Goal: Information Seeking & Learning: Learn about a topic

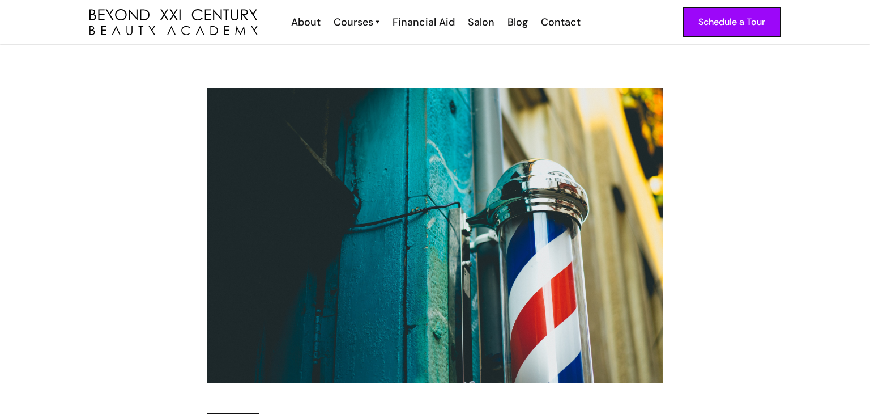
click at [501, 197] on img at bounding box center [435, 235] width 457 height 295
drag, startPoint x: 181, startPoint y: 71, endPoint x: 351, endPoint y: 248, distance: 245.3
click at [351, 248] on div "Education [DATE] • 2 min The Surprising History of the [PERSON_NAME] Pole Writt…" at bounding box center [435, 323] width 870 height 556
drag, startPoint x: 190, startPoint y: 97, endPoint x: 245, endPoint y: 109, distance: 55.7
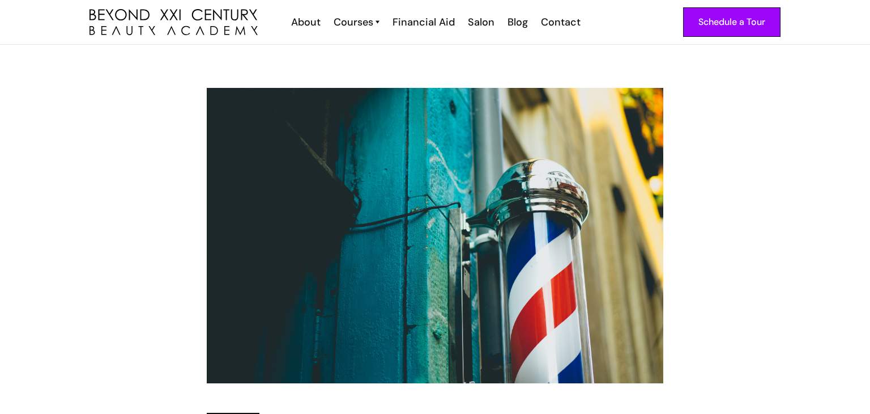
click at [245, 109] on div "Education [DATE] • 2 min The Surprising History of the [PERSON_NAME] Pole Writt…" at bounding box center [435, 323] width 721 height 470
drag, startPoint x: 227, startPoint y: 65, endPoint x: 214, endPoint y: 117, distance: 54.3
click at [214, 117] on div "Education [DATE] • 2 min The Surprising History of the [PERSON_NAME] Pole Writt…" at bounding box center [435, 323] width 870 height 556
drag, startPoint x: 685, startPoint y: 103, endPoint x: 556, endPoint y: 135, distance: 133.0
click at [556, 135] on div "Education [DATE] • 2 min The Surprising History of the [PERSON_NAME] Pole Writt…" at bounding box center [435, 323] width 721 height 470
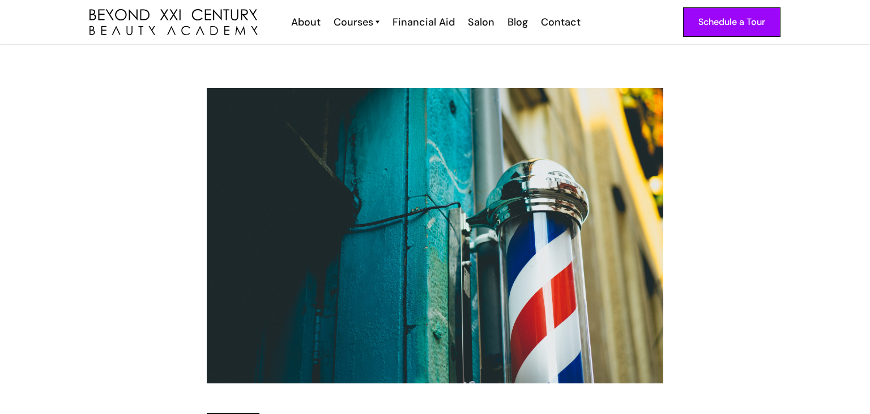
click at [556, 135] on img at bounding box center [435, 235] width 457 height 295
drag, startPoint x: 556, startPoint y: 135, endPoint x: 758, endPoint y: 80, distance: 209.5
click at [758, 80] on div "Education [DATE] • 2 min The Surprising History of the [PERSON_NAME] Pole Writt…" at bounding box center [435, 323] width 870 height 556
drag, startPoint x: 729, startPoint y: 86, endPoint x: 630, endPoint y: 181, distance: 138.3
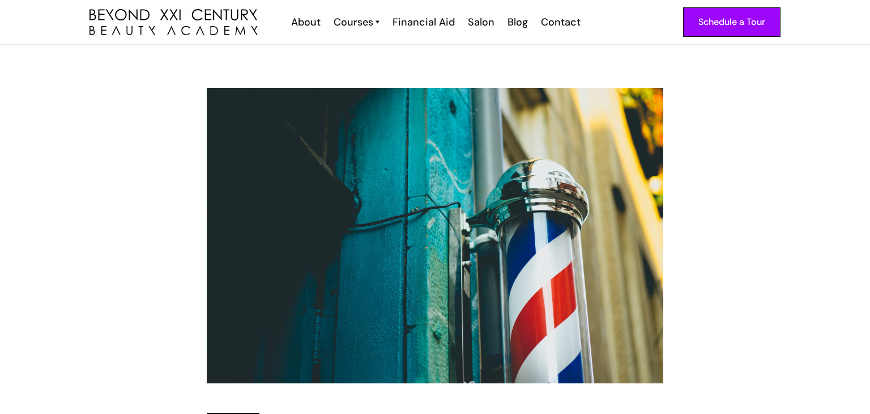
click at [630, 181] on div "Education [DATE] • 2 min The Surprising History of the [PERSON_NAME] Pole Writt…" at bounding box center [435, 323] width 870 height 556
click at [630, 181] on img at bounding box center [435, 235] width 457 height 295
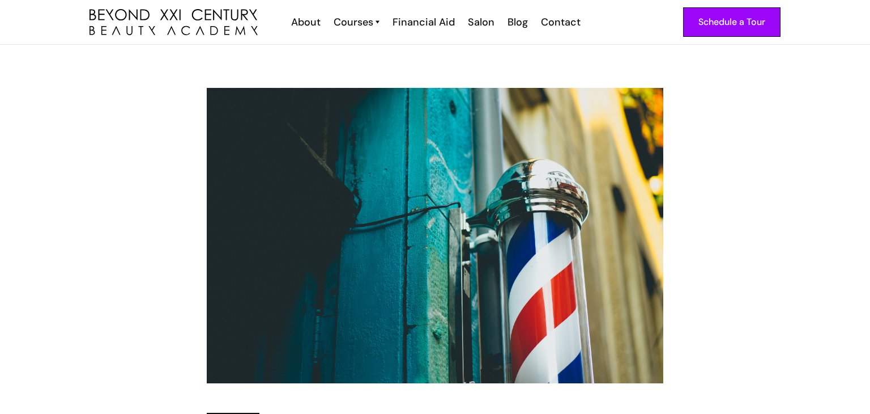
click at [630, 181] on img at bounding box center [435, 235] width 457 height 295
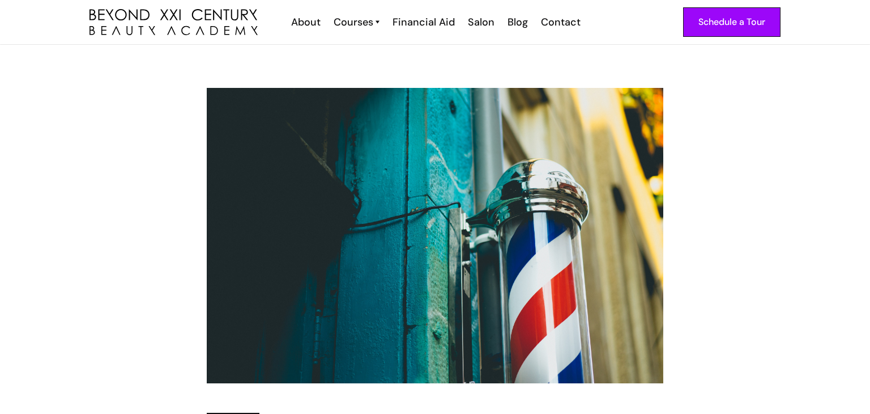
click at [630, 181] on img at bounding box center [435, 235] width 457 height 295
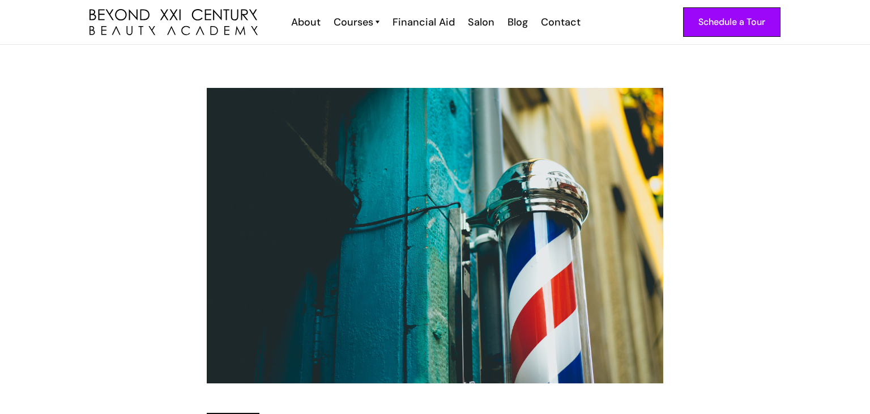
click at [630, 181] on img at bounding box center [435, 235] width 457 height 295
click at [777, 112] on div "Education [DATE] • 2 min The Surprising History of the [PERSON_NAME] Pole Writt…" at bounding box center [435, 323] width 721 height 470
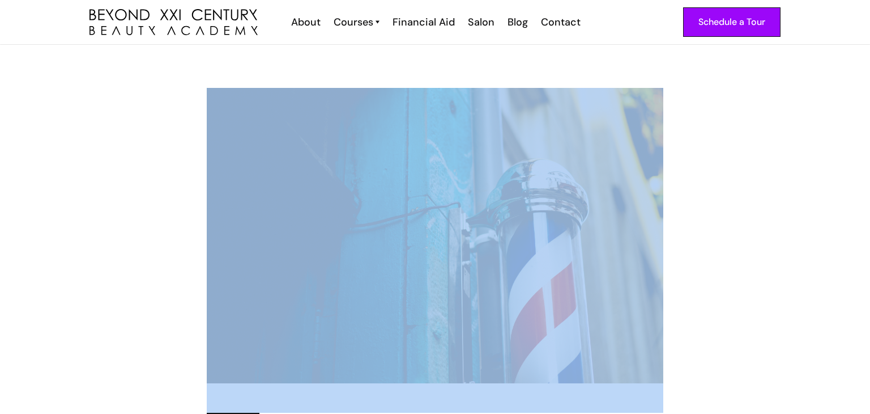
click at [777, 112] on div "Education [DATE] • 2 min The Surprising History of the [PERSON_NAME] Pole Writt…" at bounding box center [435, 323] width 721 height 470
click at [568, 159] on img at bounding box center [435, 235] width 457 height 295
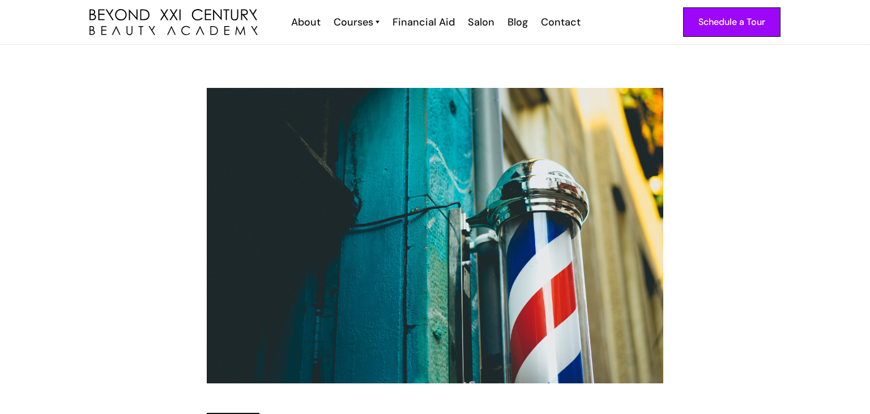
drag, startPoint x: 512, startPoint y: 75, endPoint x: 522, endPoint y: 139, distance: 64.8
click at [522, 139] on div "Education [DATE] • 2 min The Surprising History of the [PERSON_NAME] Pole Writt…" at bounding box center [435, 323] width 870 height 556
click at [522, 139] on img at bounding box center [435, 235] width 457 height 295
click at [216, 87] on div "Education [DATE] • 2 min The Surprising History of the [PERSON_NAME] Pole Writt…" at bounding box center [435, 323] width 870 height 556
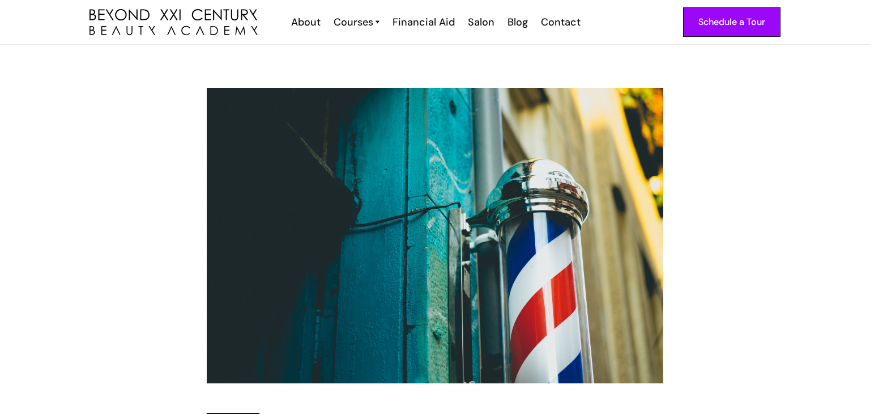
click at [217, 88] on img at bounding box center [435, 235] width 457 height 295
drag, startPoint x: 216, startPoint y: 80, endPoint x: 217, endPoint y: 115, distance: 35.2
click at [217, 115] on div "Education [DATE] • 2 min The Surprising History of the [PERSON_NAME] Pole Writt…" at bounding box center [435, 323] width 870 height 556
drag, startPoint x: 175, startPoint y: 88, endPoint x: 228, endPoint y: 114, distance: 59.3
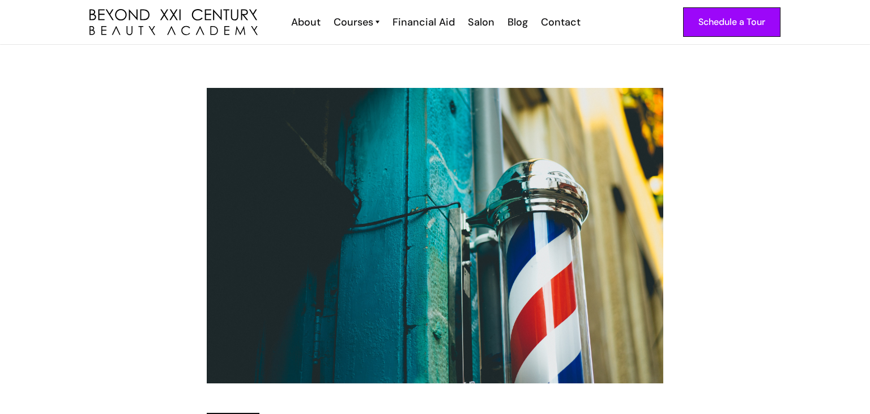
click at [228, 114] on div "Education [DATE] • 2 min The Surprising History of the [PERSON_NAME] Pole Writt…" at bounding box center [435, 323] width 721 height 470
drag, startPoint x: 216, startPoint y: 74, endPoint x: 269, endPoint y: 102, distance: 60.3
click at [269, 102] on div "Education [DATE] • 2 min The Surprising History of the [PERSON_NAME] Pole Writt…" at bounding box center [435, 323] width 870 height 556
drag, startPoint x: 169, startPoint y: 70, endPoint x: 231, endPoint y: 104, distance: 71.0
click at [231, 104] on div "Education [DATE] • 2 min The Surprising History of the [PERSON_NAME] Pole Writt…" at bounding box center [435, 323] width 870 height 556
